Goal: Task Accomplishment & Management: Use online tool/utility

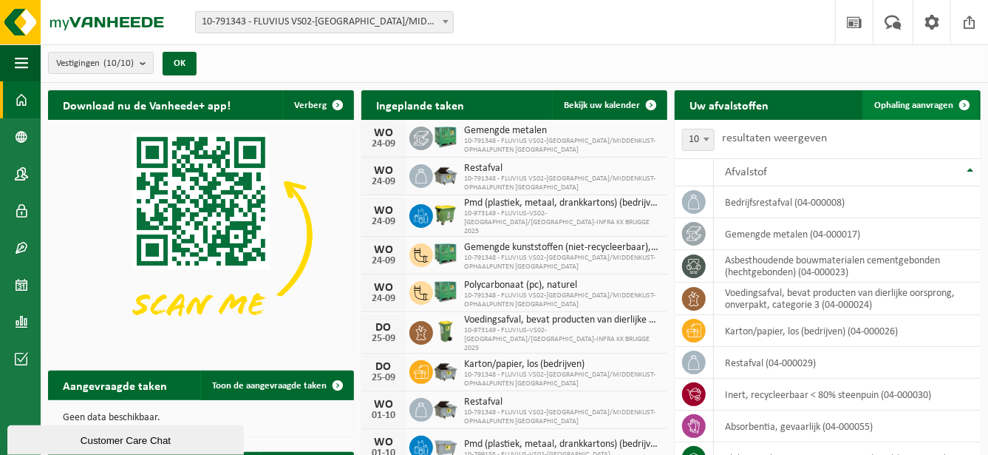
click at [742, 105] on span "Ophaling aanvragen" at bounding box center [914, 106] width 79 height 10
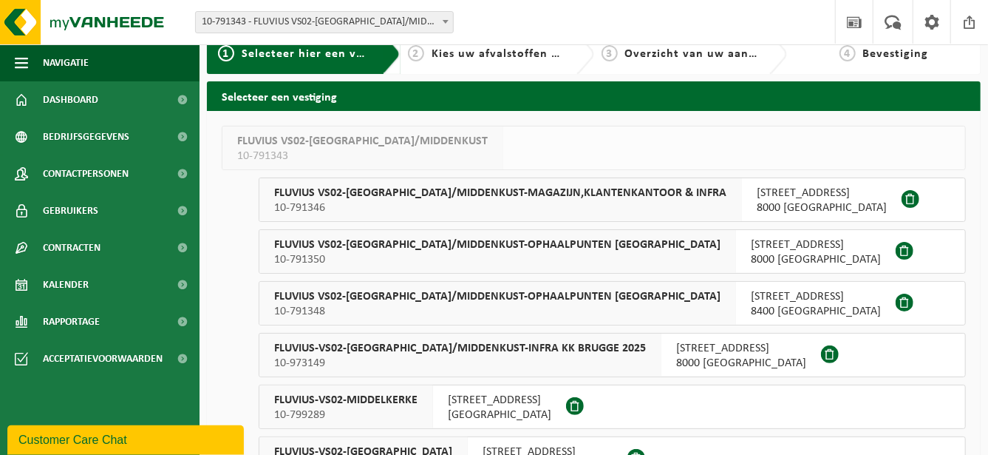
scroll to position [24, 0]
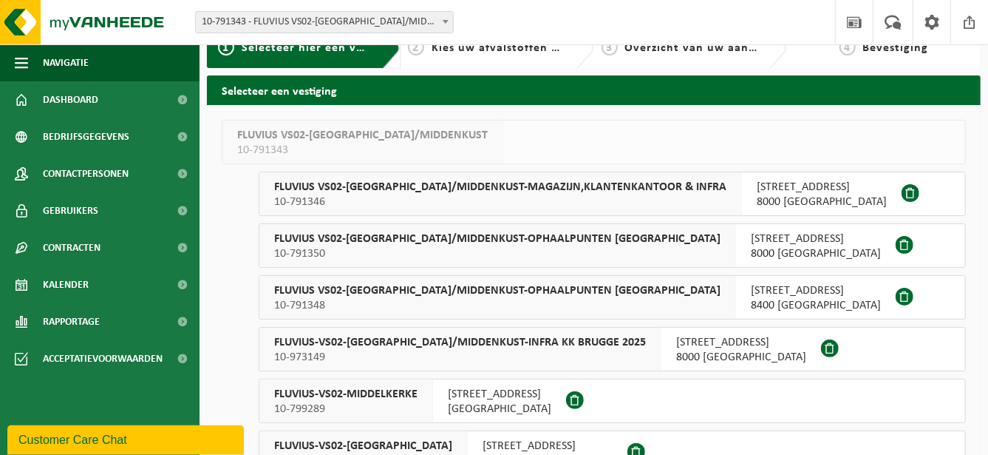
click at [568, 345] on span "FLUVIUS-VS02-BRUGGE/MIDDENKUST-INFRA KK BRUGGE 2025" at bounding box center [460, 342] width 372 height 15
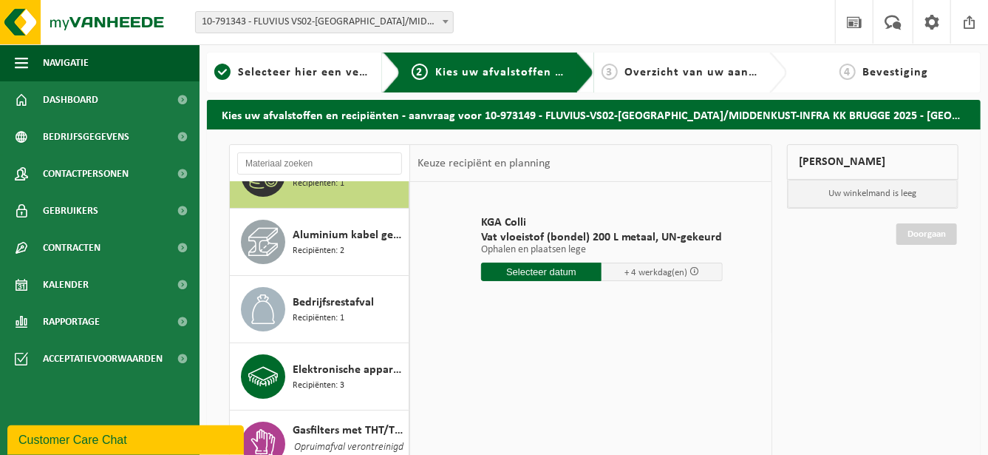
scroll to position [49, 0]
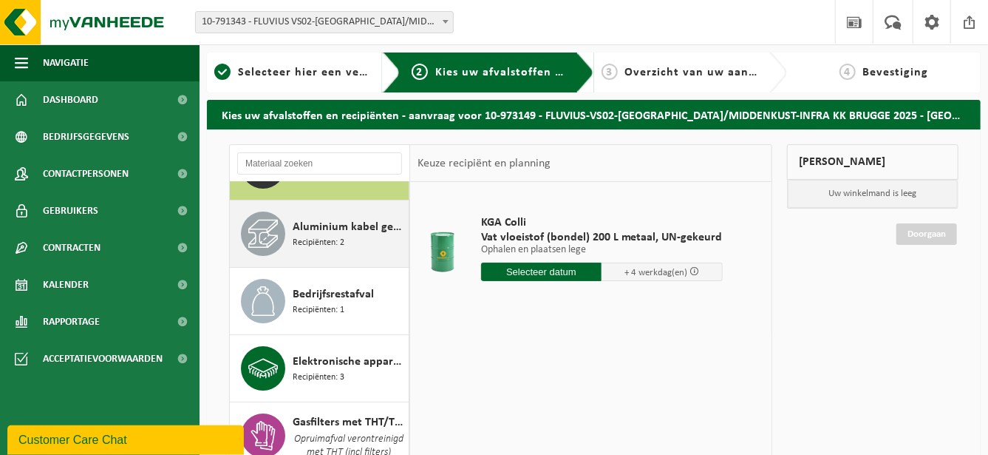
click at [381, 238] on div "Aluminium kabel gemengd Recipiënten: 2" at bounding box center [349, 233] width 112 height 44
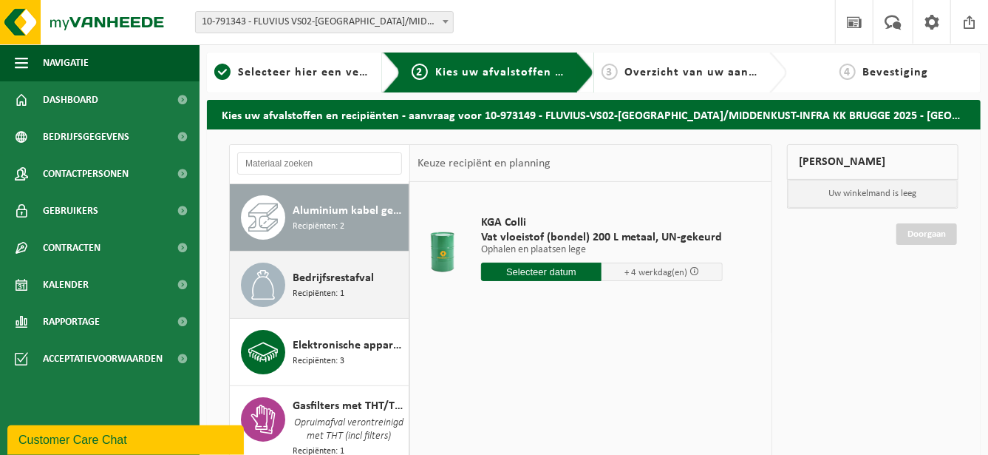
scroll to position [67, 0]
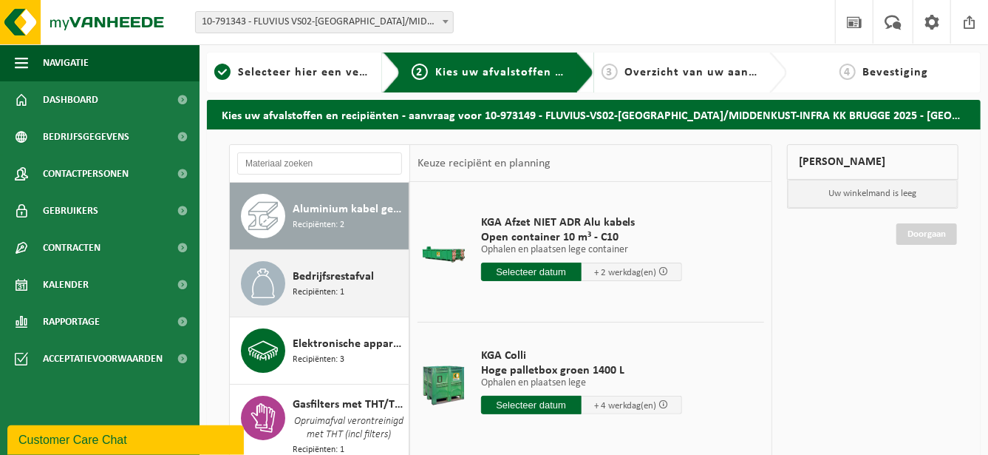
click at [373, 277] on div "Bedrijfsrestafval Recipiënten: 1" at bounding box center [349, 283] width 112 height 44
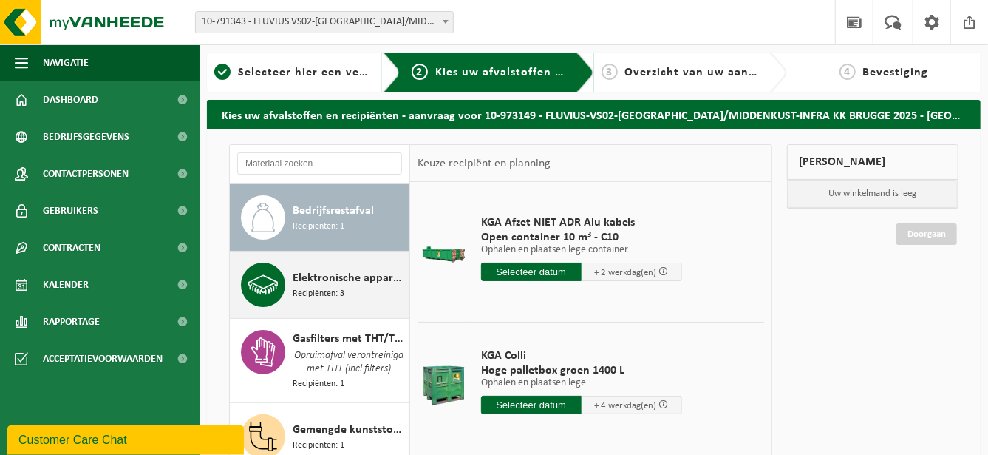
scroll to position [134, 0]
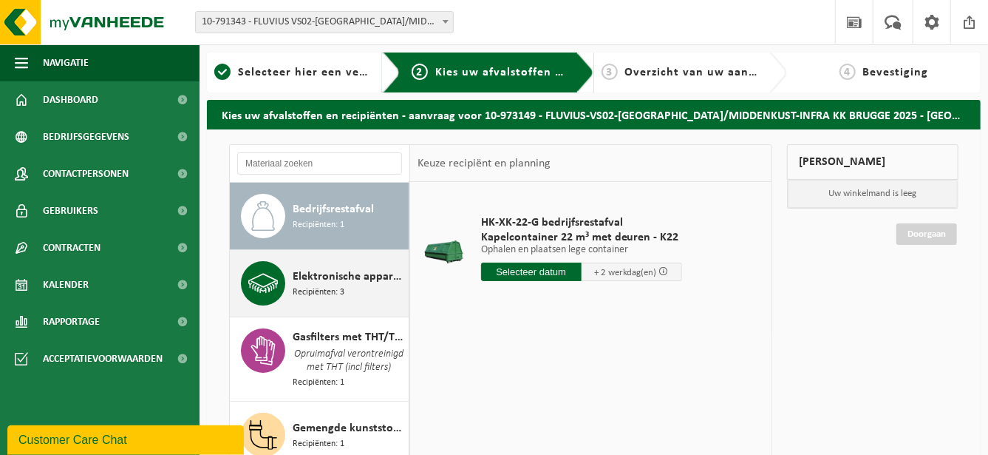
click at [371, 282] on span "Elektronische apparatuur - overige (OVE)" at bounding box center [349, 277] width 112 height 18
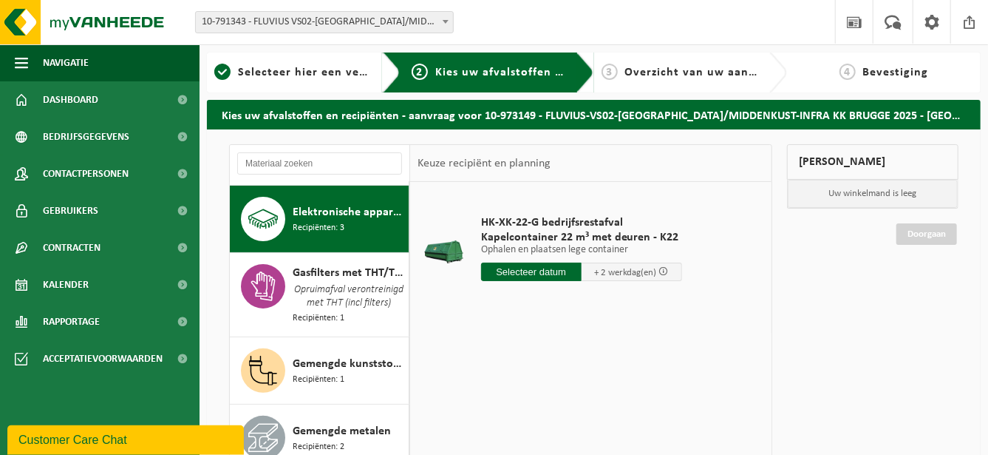
scroll to position [200, 0]
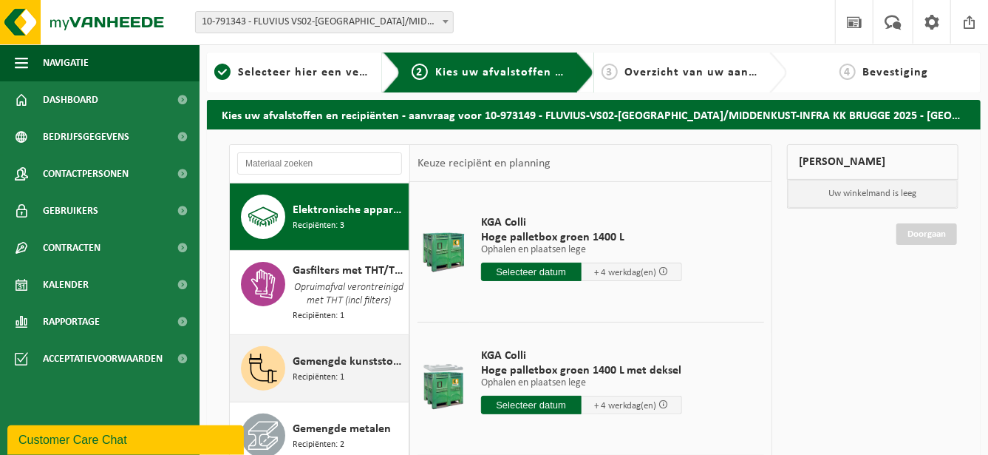
click at [368, 362] on span "Gemengde kunststoffen (niet-recycleerbaar), exclusief PVC" at bounding box center [349, 362] width 112 height 18
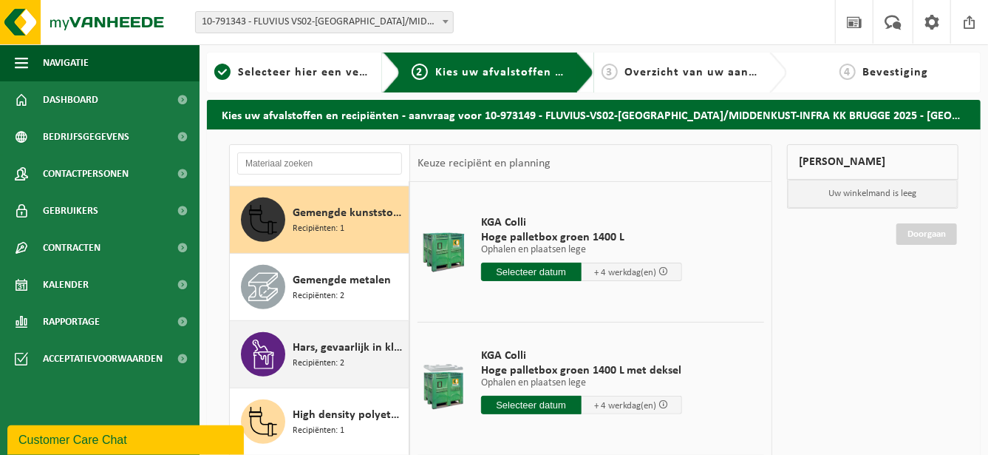
scroll to position [363, 0]
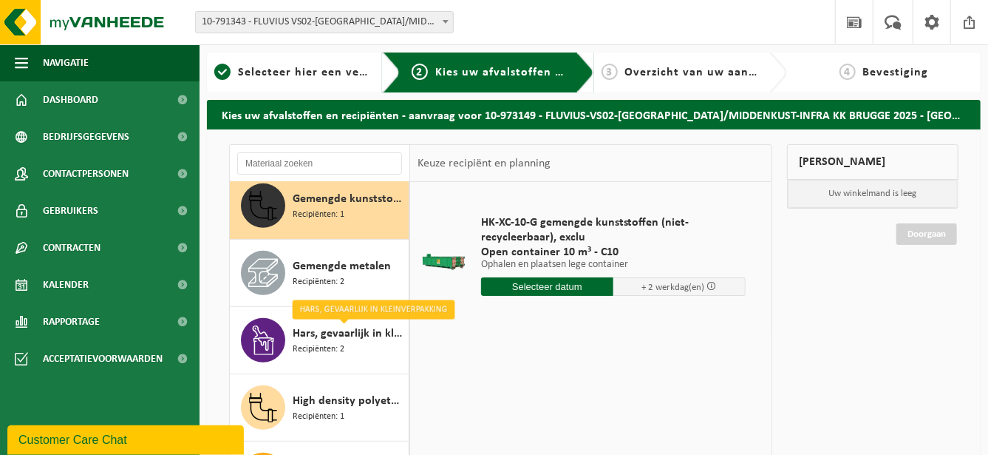
click at [532, 286] on input "text" at bounding box center [547, 286] width 132 height 18
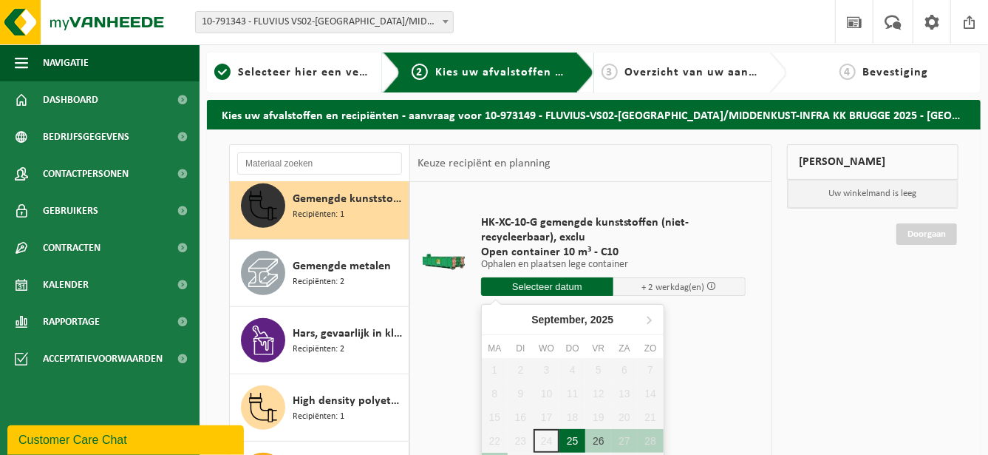
click at [570, 435] on div "25" at bounding box center [573, 441] width 26 height 24
type input "Van 2025-09-25"
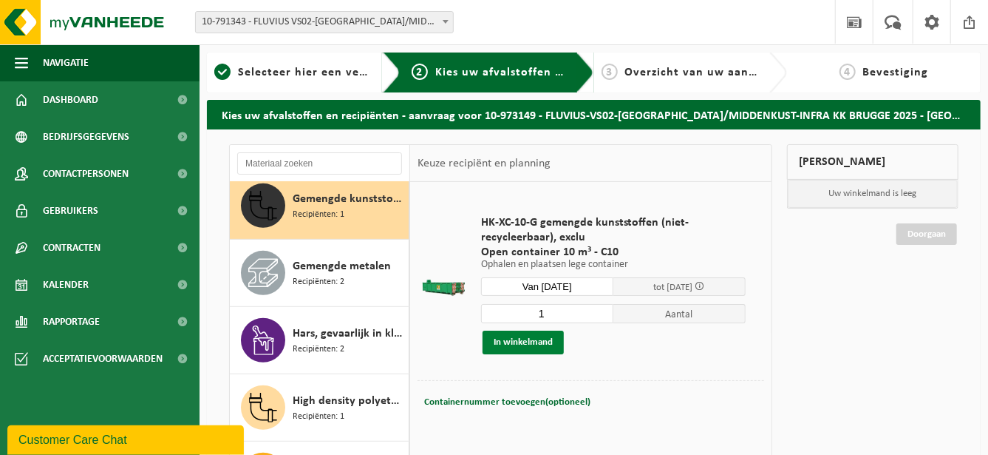
click at [551, 342] on button "In winkelmand" at bounding box center [523, 342] width 81 height 24
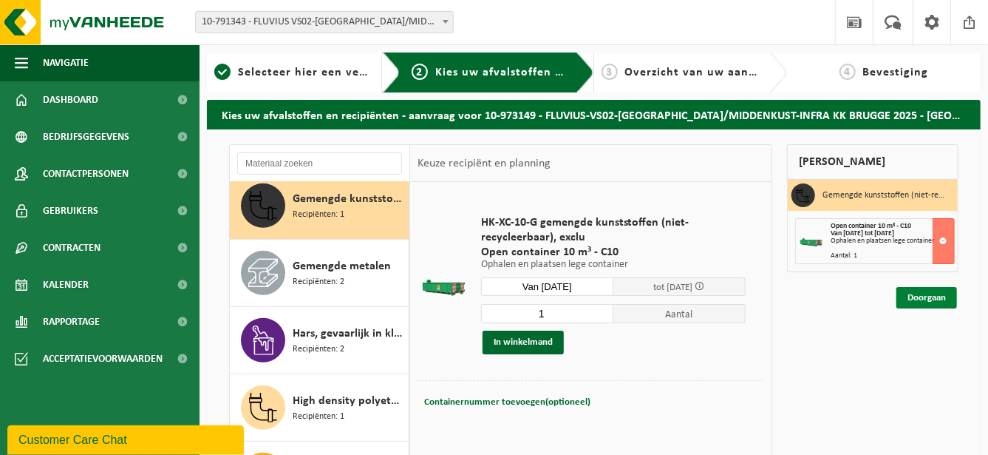
click at [923, 292] on link "Doorgaan" at bounding box center [927, 297] width 61 height 21
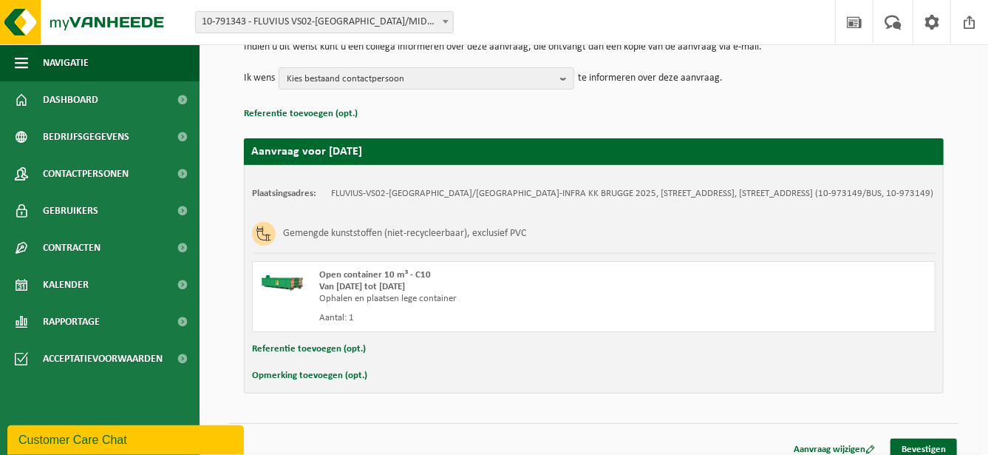
scroll to position [177, 0]
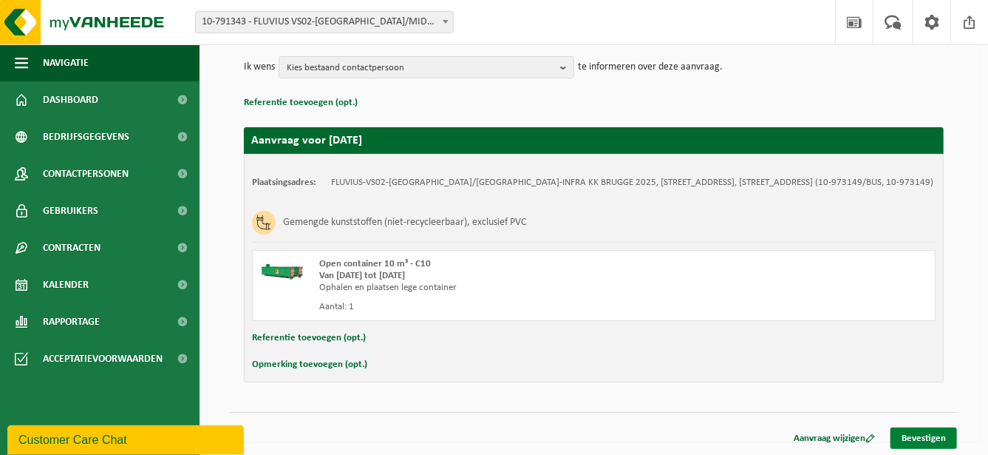
click at [928, 428] on link "Bevestigen" at bounding box center [924, 437] width 67 height 21
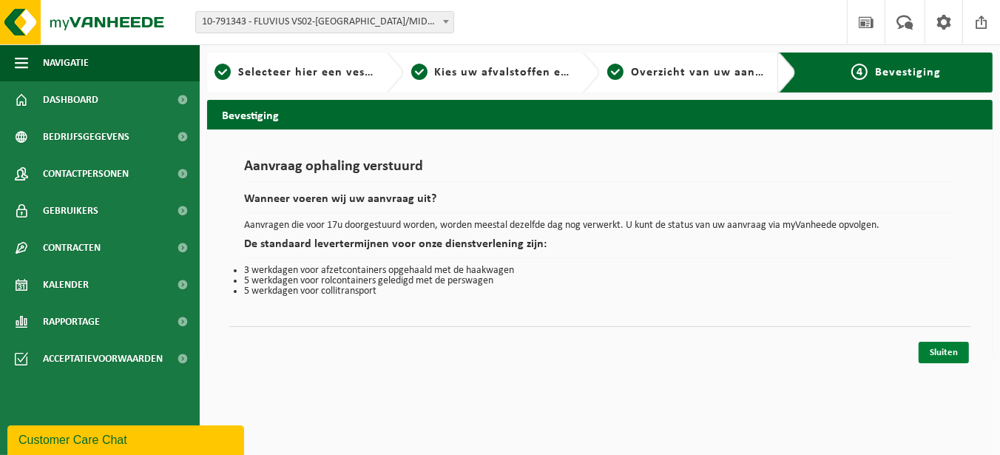
click at [936, 347] on link "Sluiten" at bounding box center [943, 352] width 50 height 21
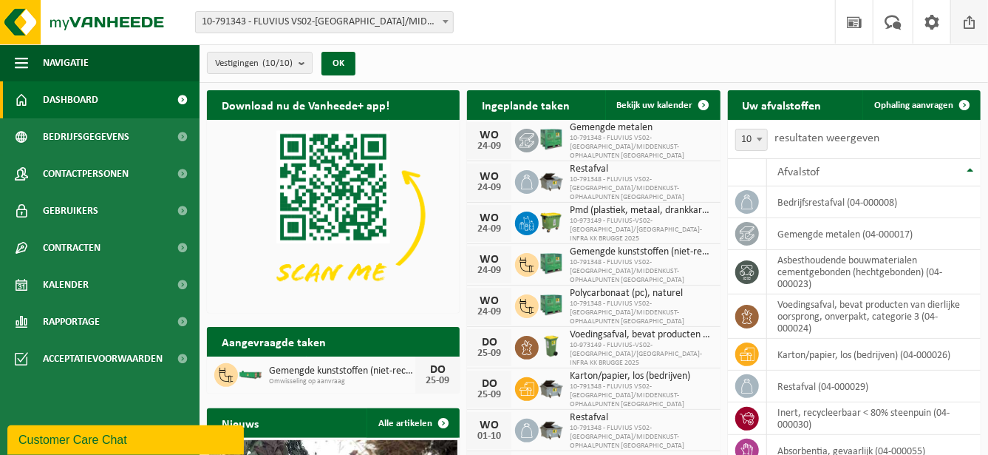
click at [971, 19] on span at bounding box center [970, 22] width 22 height 44
